Goal: Task Accomplishment & Management: Manage account settings

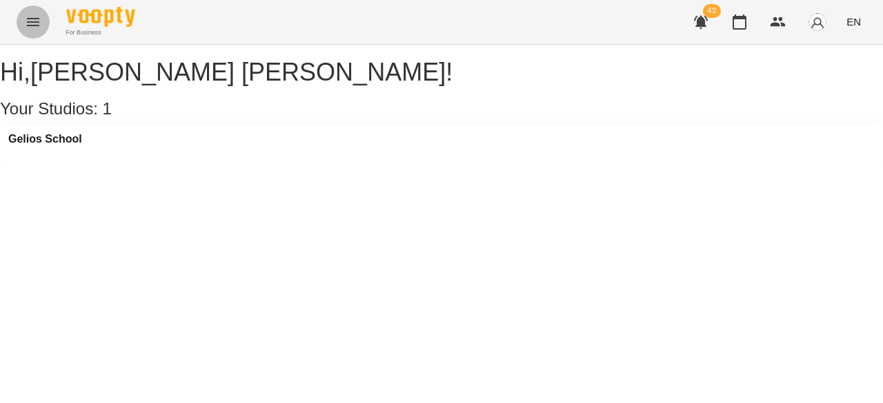
click at [43, 23] on button "Menu" at bounding box center [33, 22] width 33 height 33
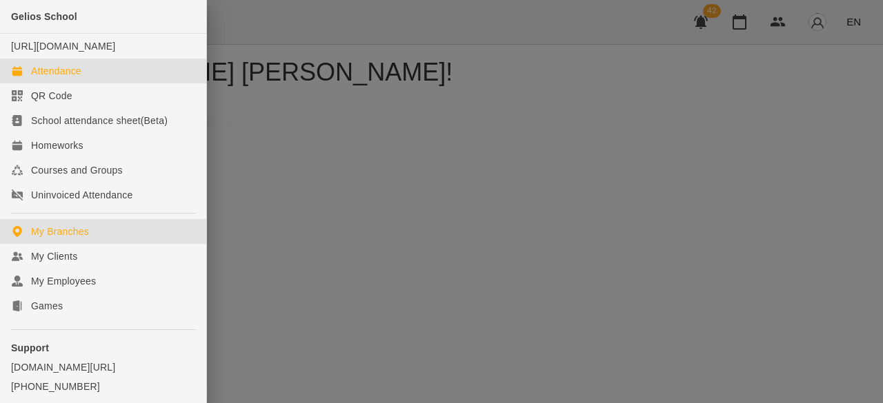
click at [69, 78] on div "Attendance" at bounding box center [56, 71] width 50 height 14
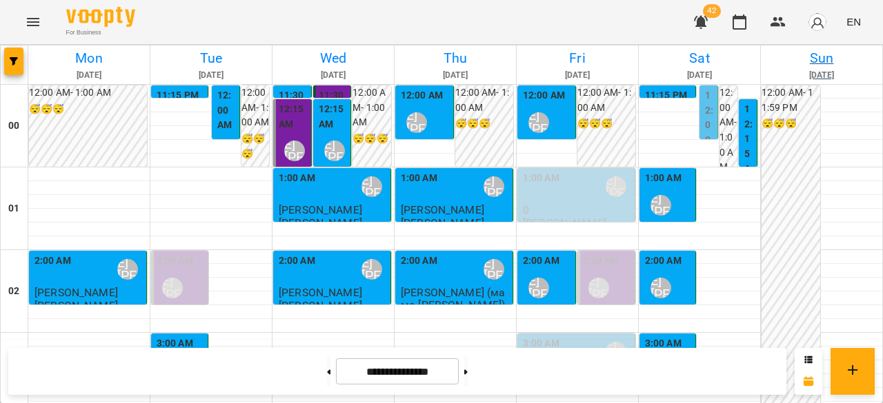
scroll to position [1517, 0]
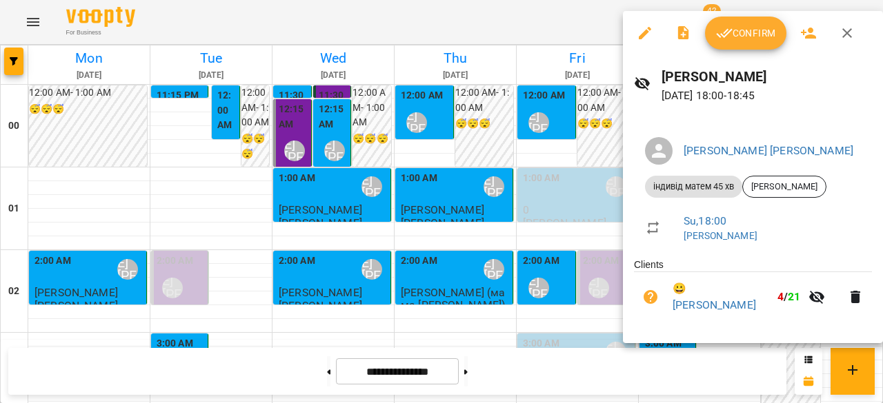
click at [750, 46] on button "Confirm" at bounding box center [745, 33] width 81 height 33
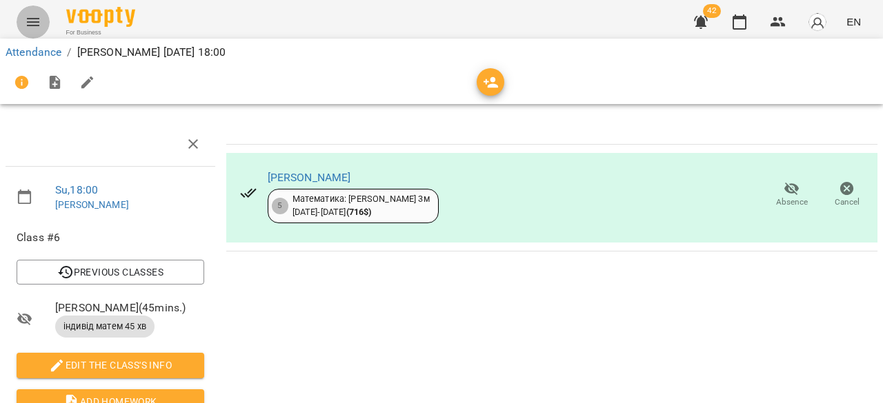
click at [34, 27] on icon "Menu" at bounding box center [33, 22] width 17 height 17
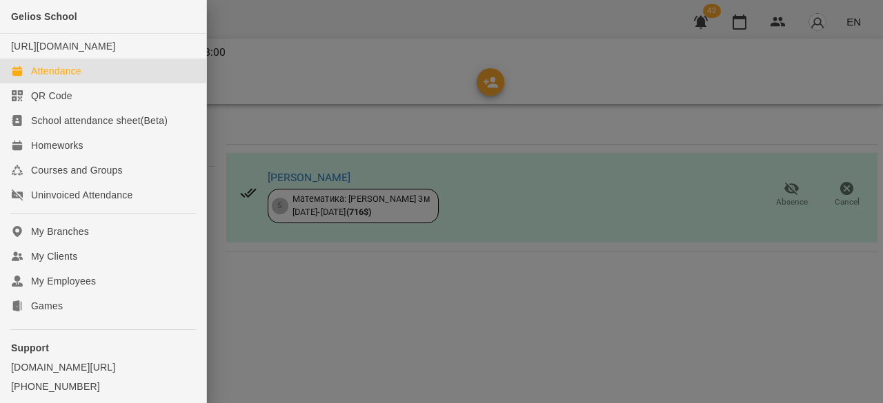
click at [51, 78] on div "Attendance" at bounding box center [56, 71] width 50 height 14
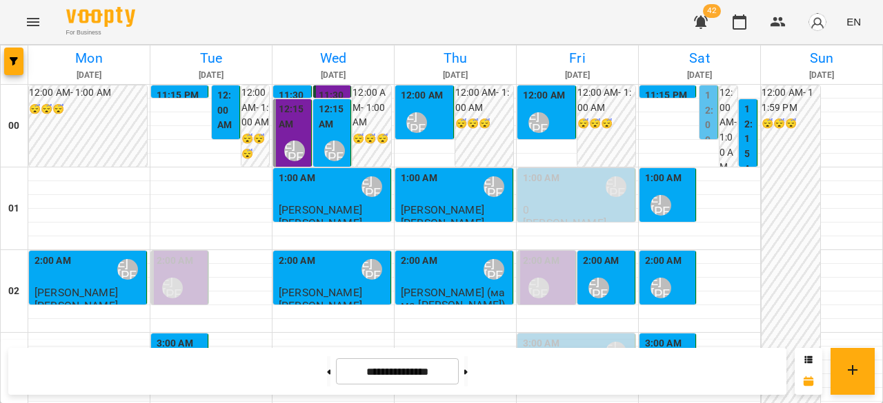
scroll to position [1448, 0]
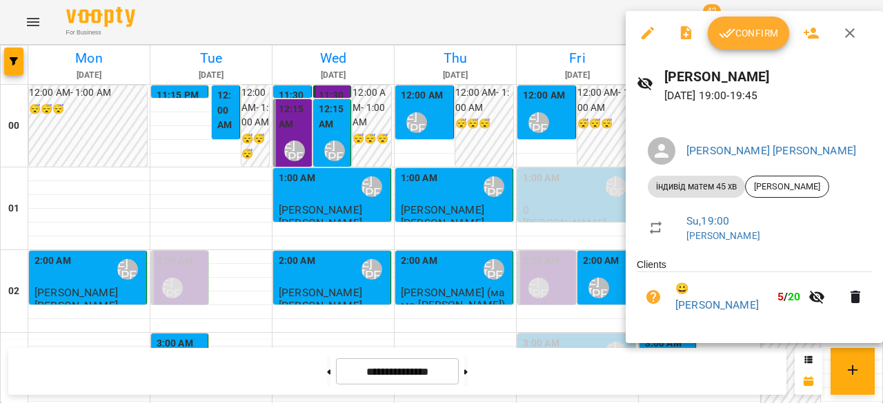
click at [742, 45] on button "Confirm" at bounding box center [748, 33] width 81 height 33
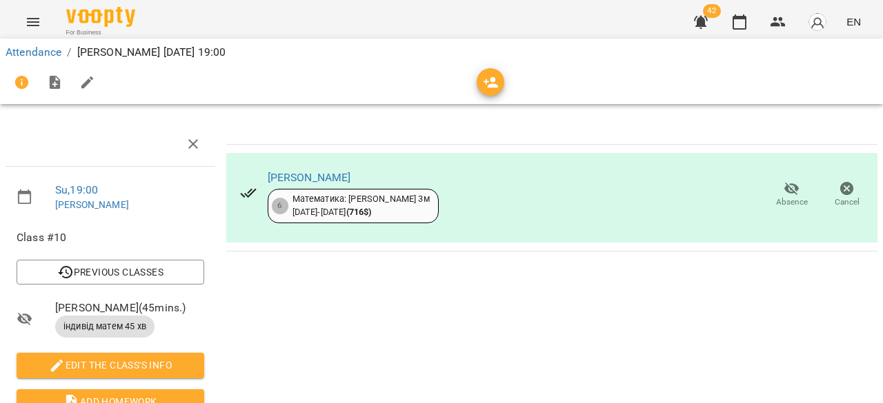
click at [842, 20] on button "EN" at bounding box center [854, 22] width 26 height 26
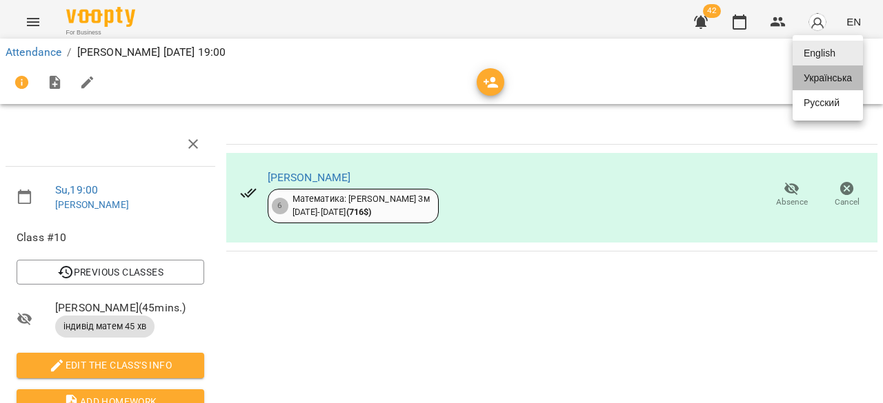
click at [833, 84] on div "Українська" at bounding box center [827, 78] width 70 height 25
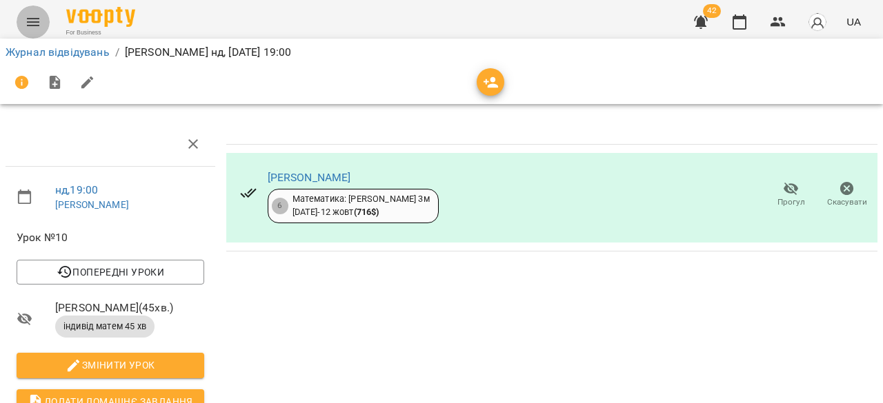
click at [26, 12] on button "Menu" at bounding box center [33, 22] width 33 height 33
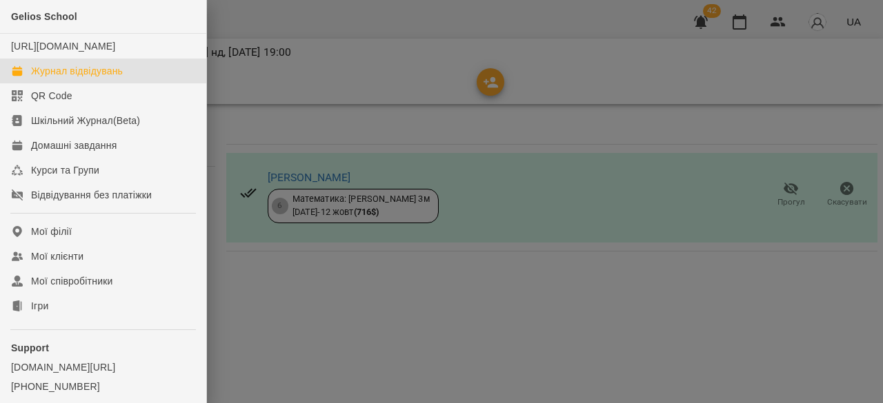
click at [48, 78] on div "Журнал відвідувань" at bounding box center [77, 71] width 92 height 14
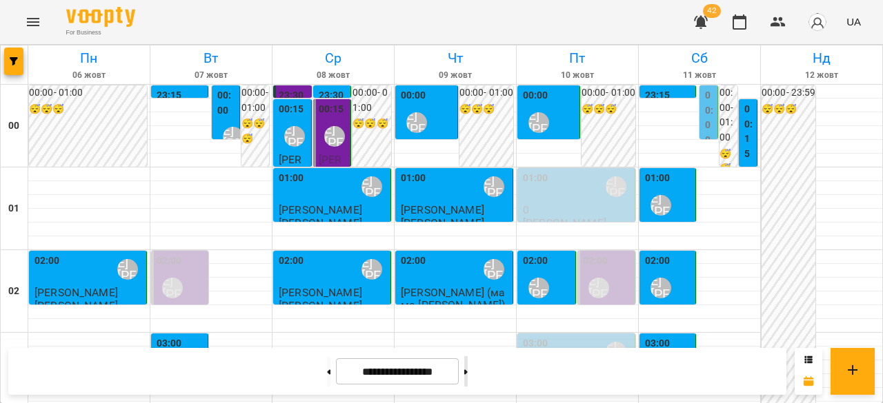
click at [468, 381] on button at bounding box center [465, 372] width 3 height 30
type input "**********"
